Goal: Find specific page/section: Find specific page/section

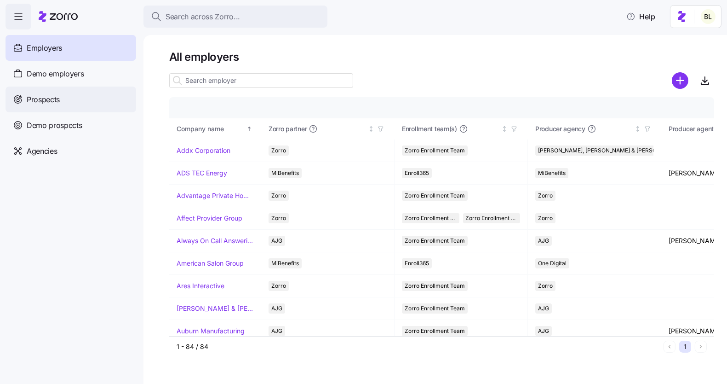
click at [47, 103] on span "Prospects" at bounding box center [43, 100] width 33 height 12
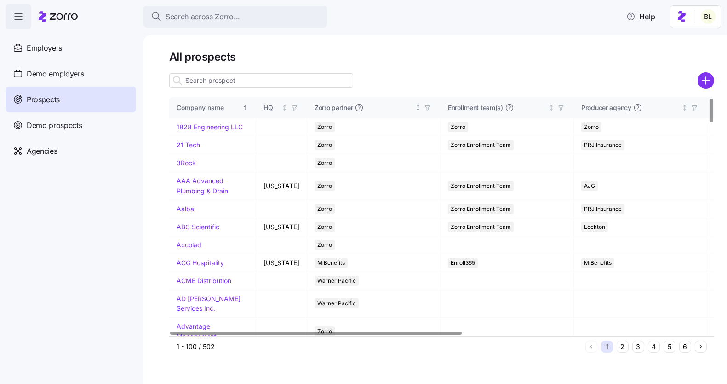
click at [427, 106] on span "button" at bounding box center [428, 108] width 10 height 10
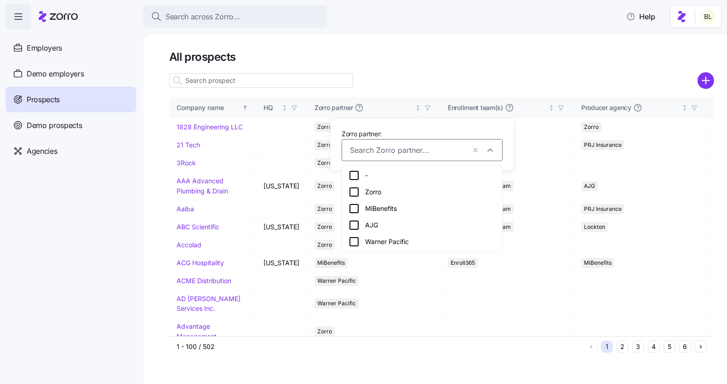
click at [356, 210] on icon at bounding box center [354, 208] width 11 height 11
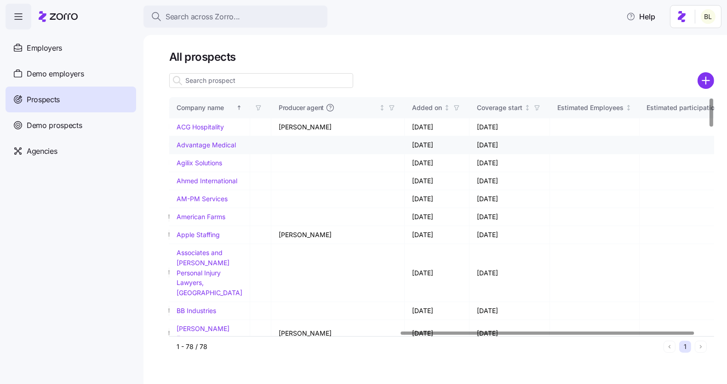
scroll to position [0, 439]
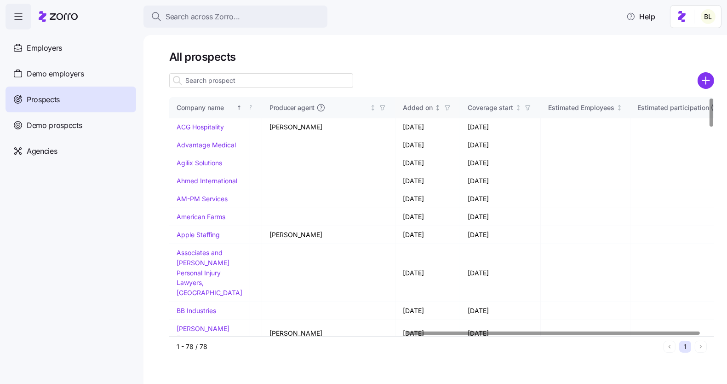
click at [423, 109] on div "Added on" at bounding box center [418, 108] width 30 height 10
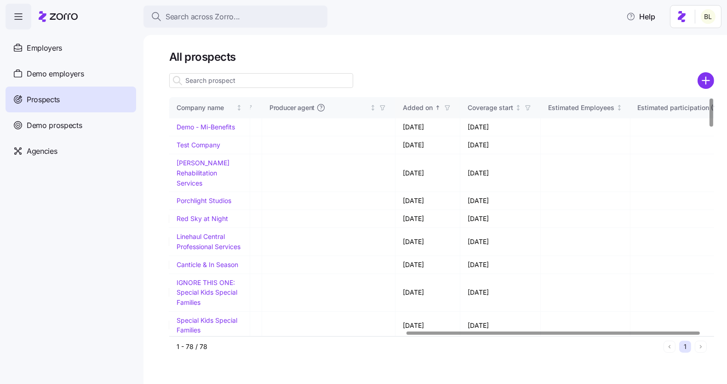
click at [420, 109] on div "Added on" at bounding box center [418, 108] width 30 height 10
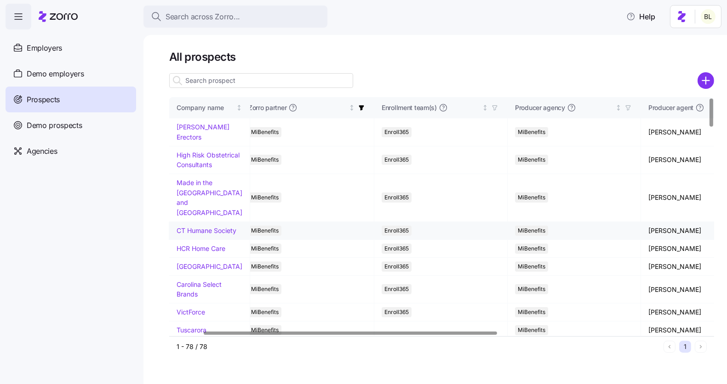
scroll to position [0, 45]
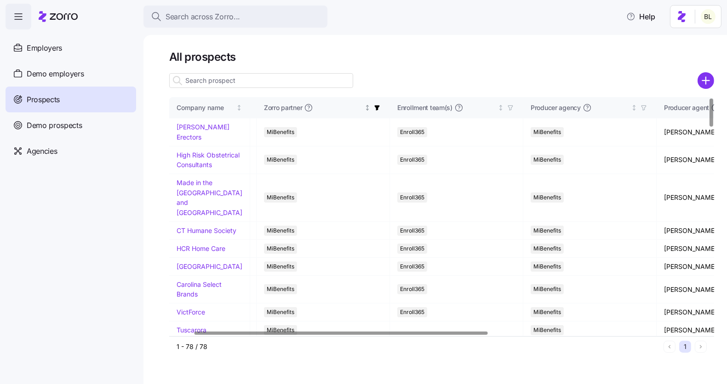
click at [375, 107] on icon "button" at bounding box center [377, 107] width 5 height 5
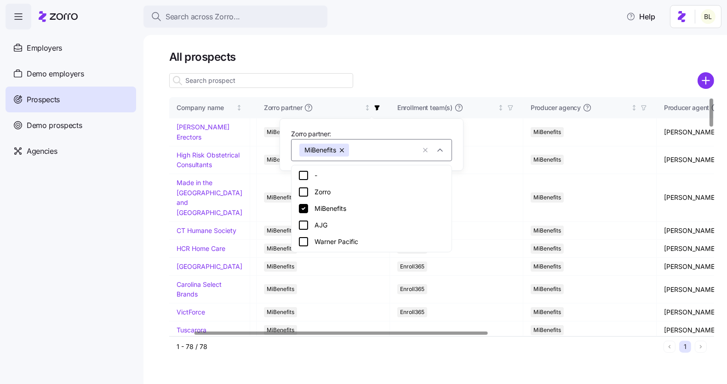
click at [305, 209] on icon at bounding box center [303, 208] width 9 height 9
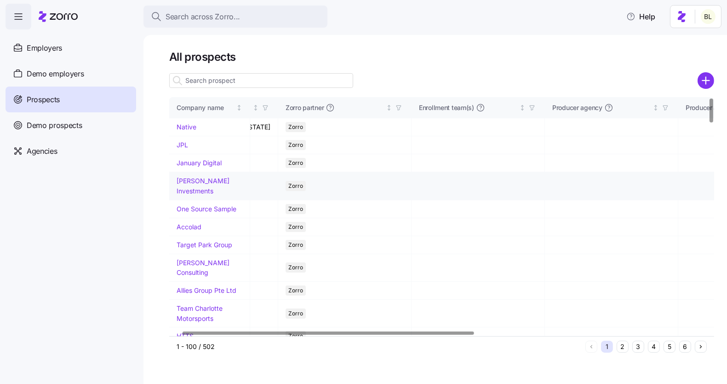
scroll to position [0, 0]
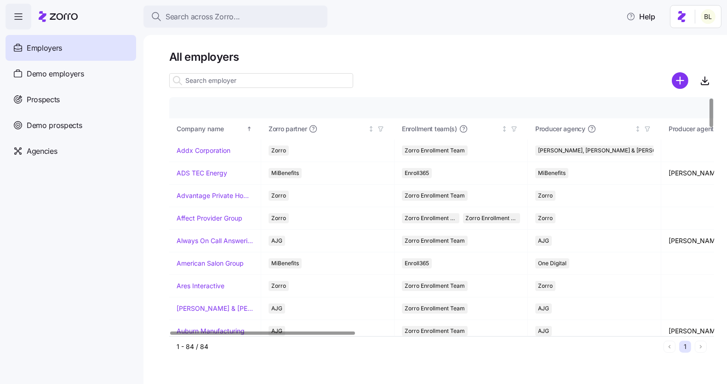
click at [41, 45] on span "Employers" at bounding box center [44, 48] width 35 height 12
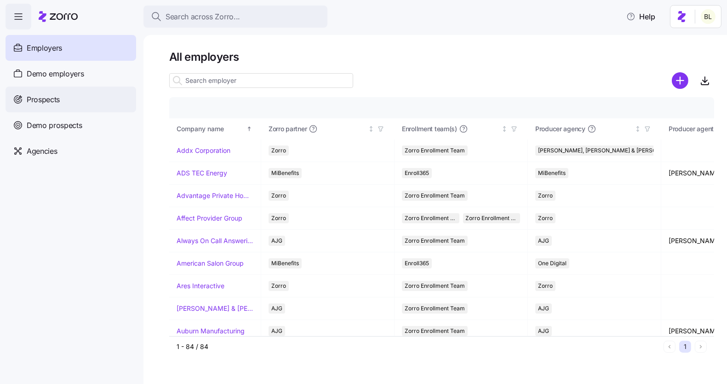
click at [47, 99] on span "Prospects" at bounding box center [43, 100] width 33 height 12
